Goal: Task Accomplishment & Management: Complete application form

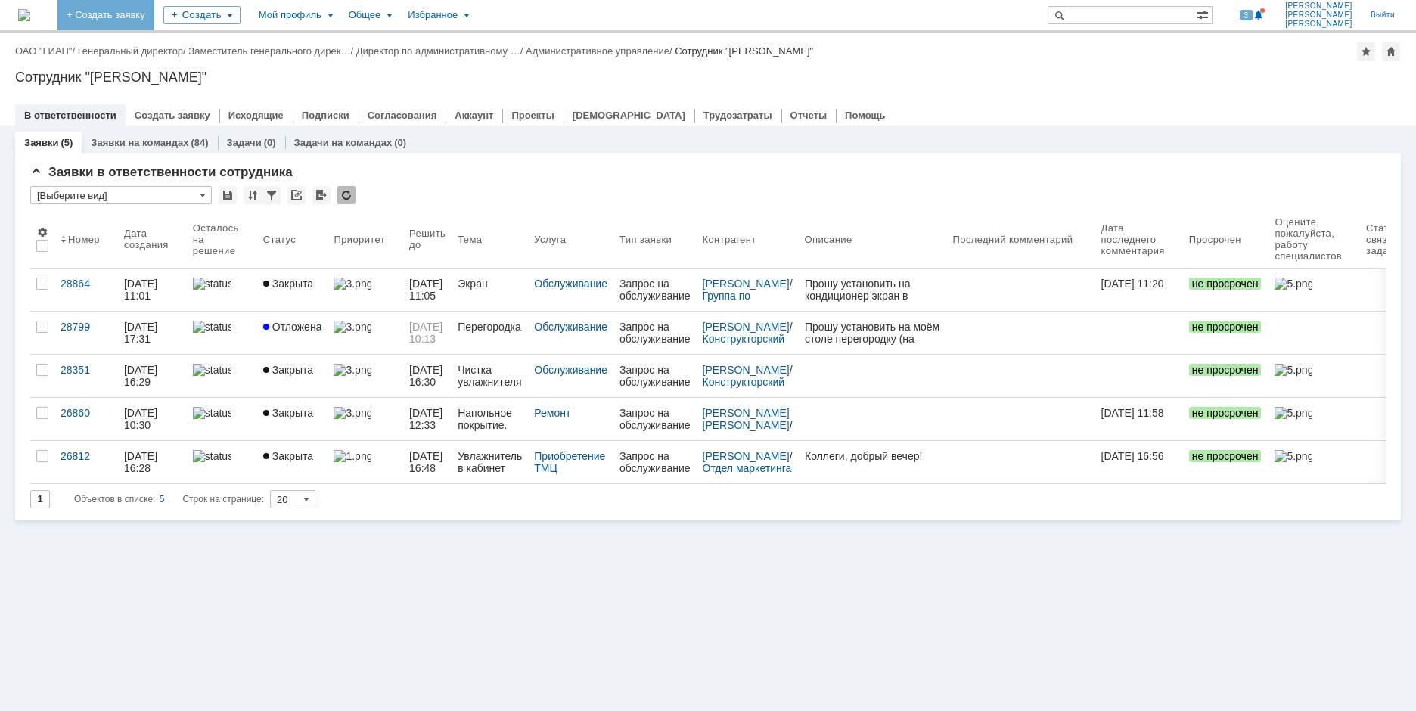
click at [154, 6] on link "+ Создать заявку" at bounding box center [106, 15] width 97 height 30
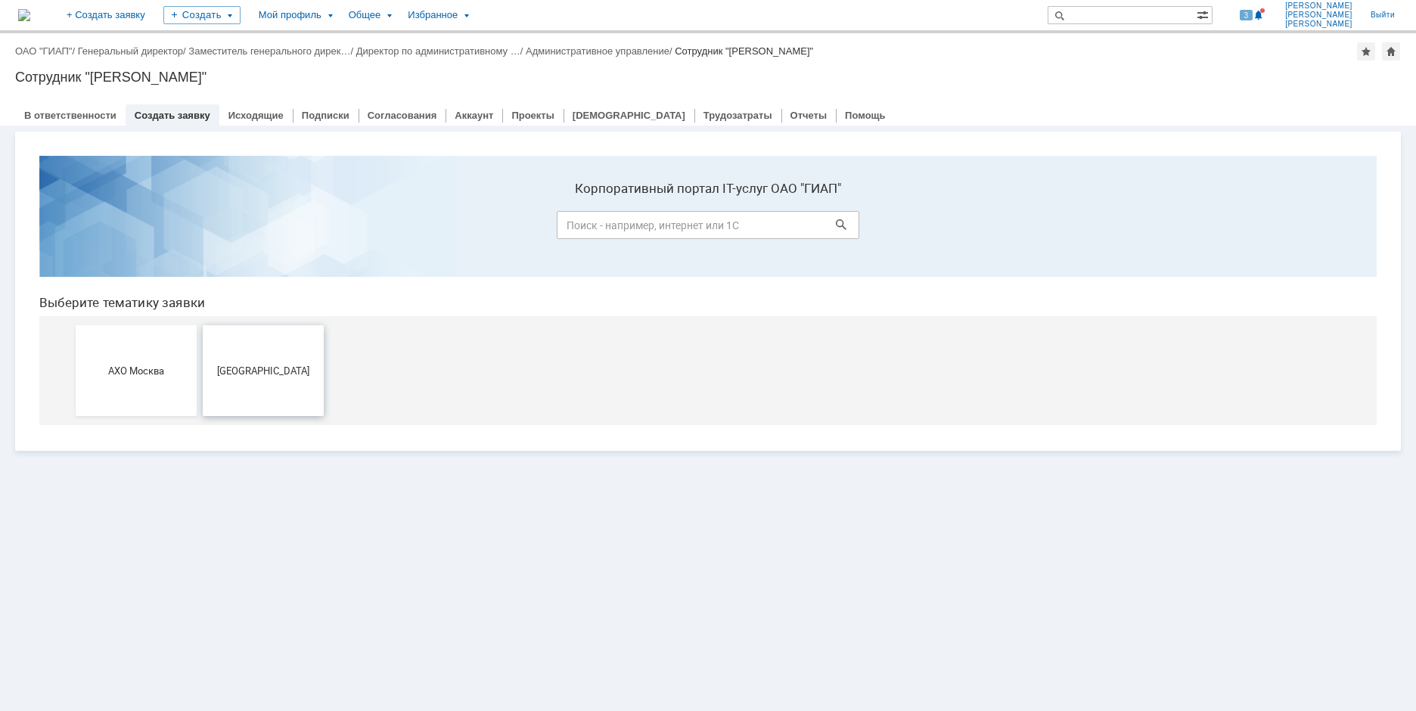
click at [291, 396] on button "[GEOGRAPHIC_DATA]" at bounding box center [263, 370] width 121 height 91
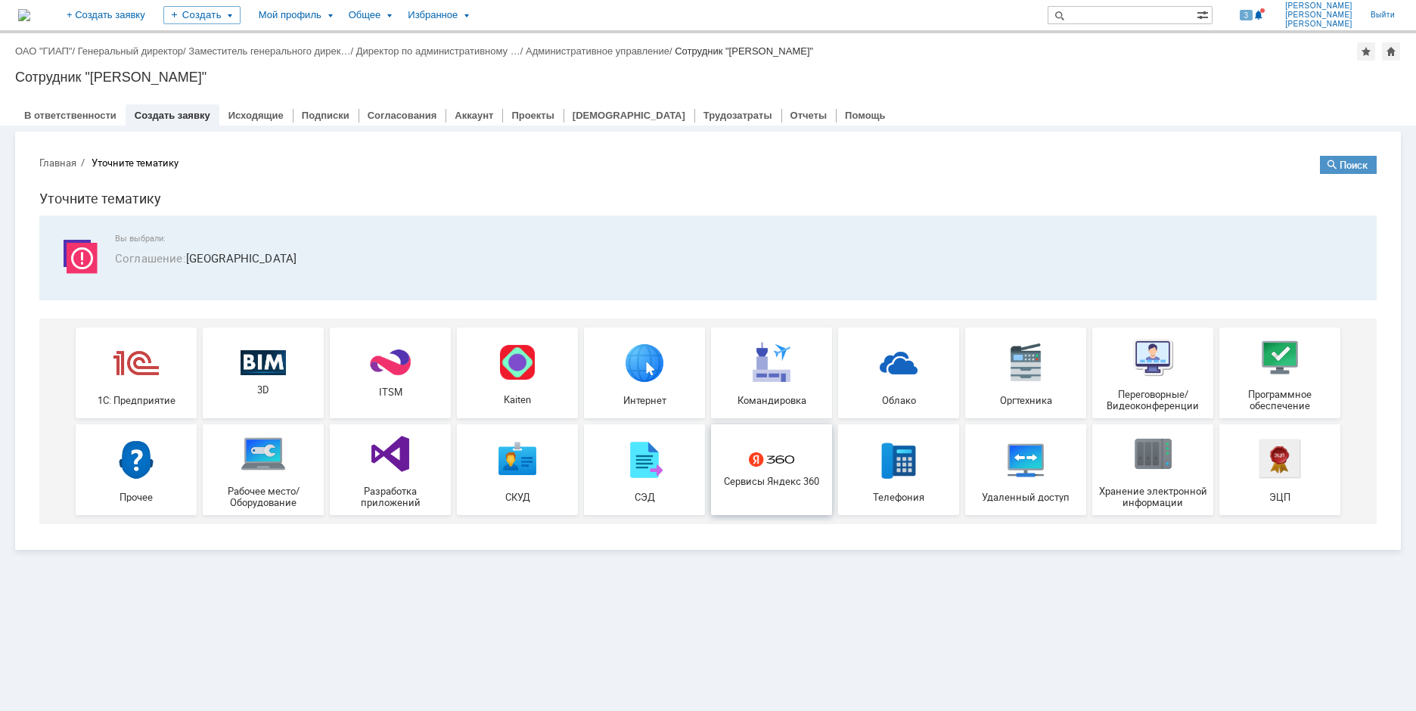
click at [766, 494] on link "Сервисы Яндекс 360" at bounding box center [771, 469] width 121 height 91
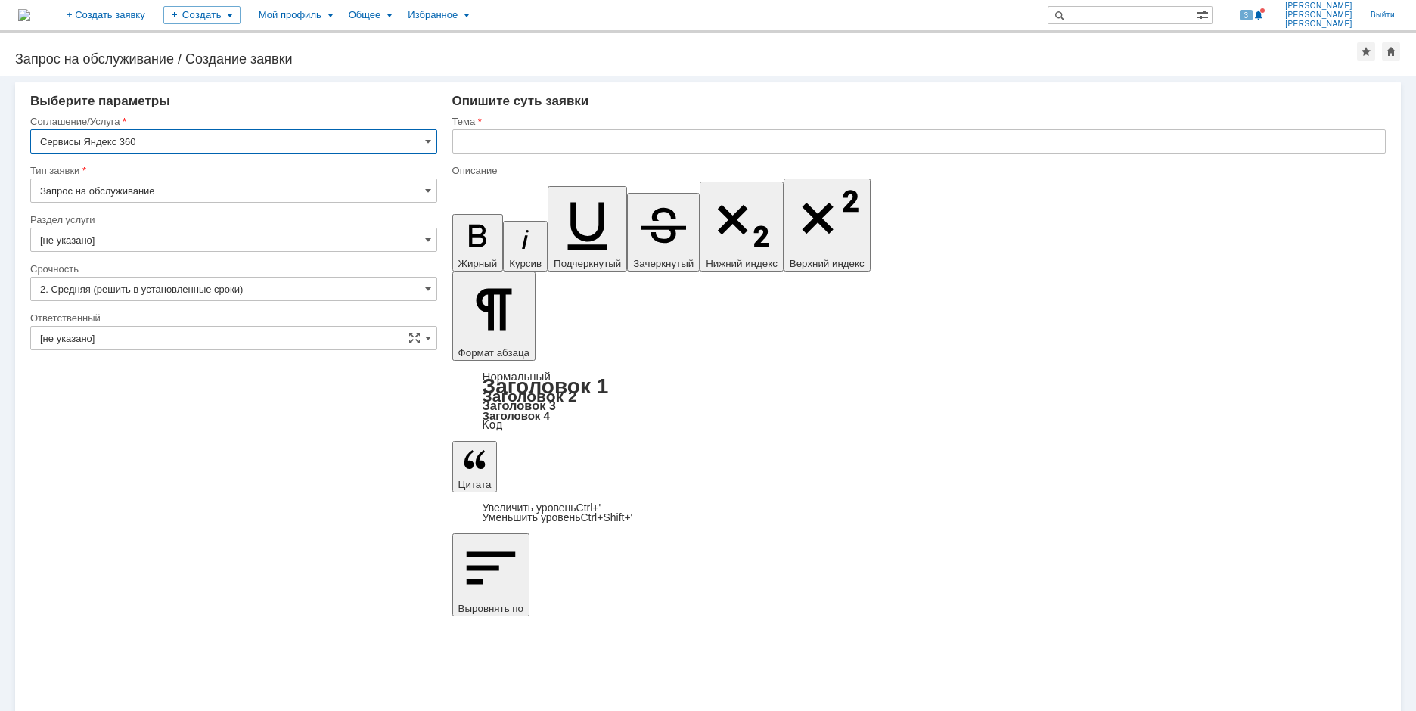
click at [565, 136] on input "text" at bounding box center [919, 141] width 934 height 24
type input "Корректировка автоответа Денисовой Ирины"
